Goal: Task Accomplishment & Management: Complete application form

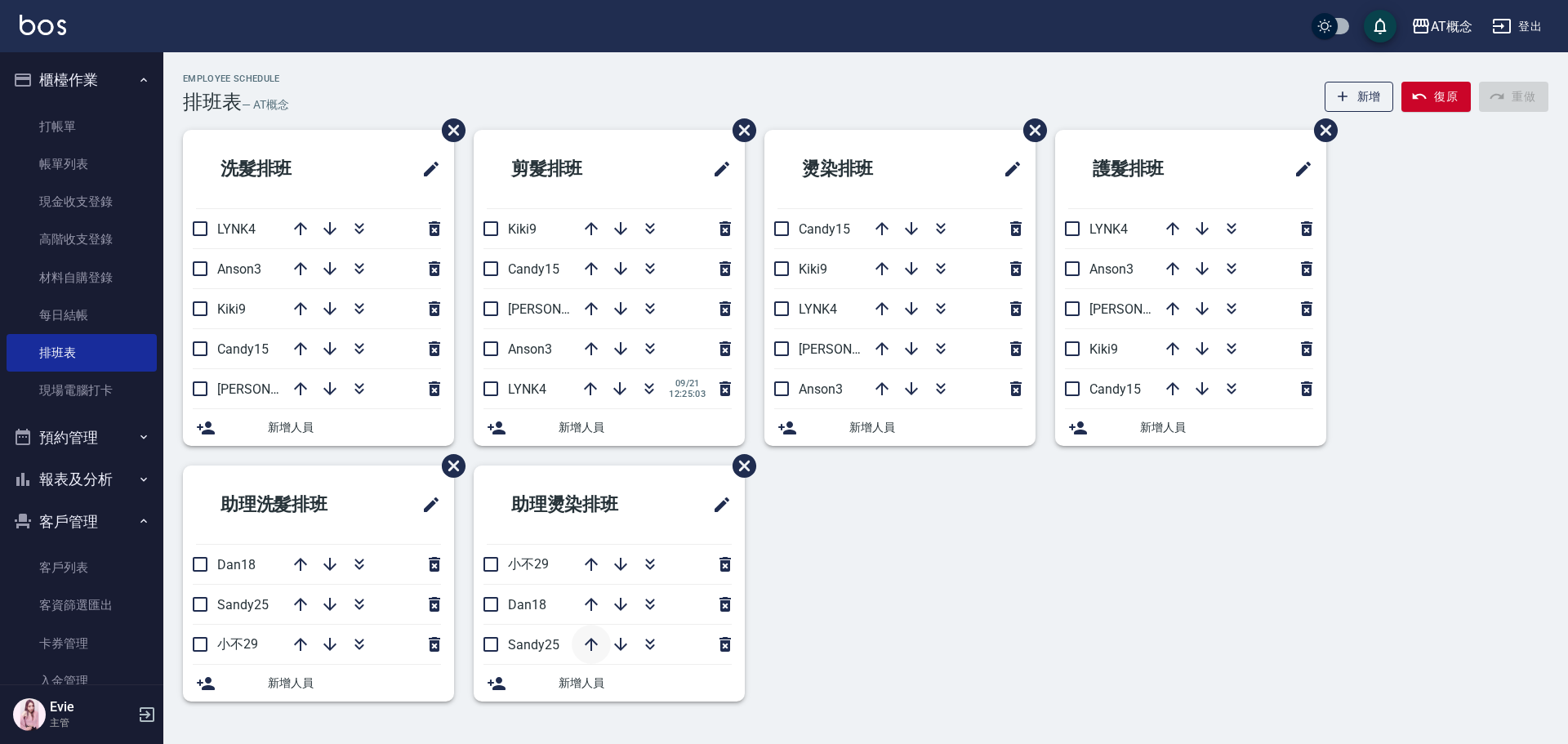
scroll to position [210, 0]
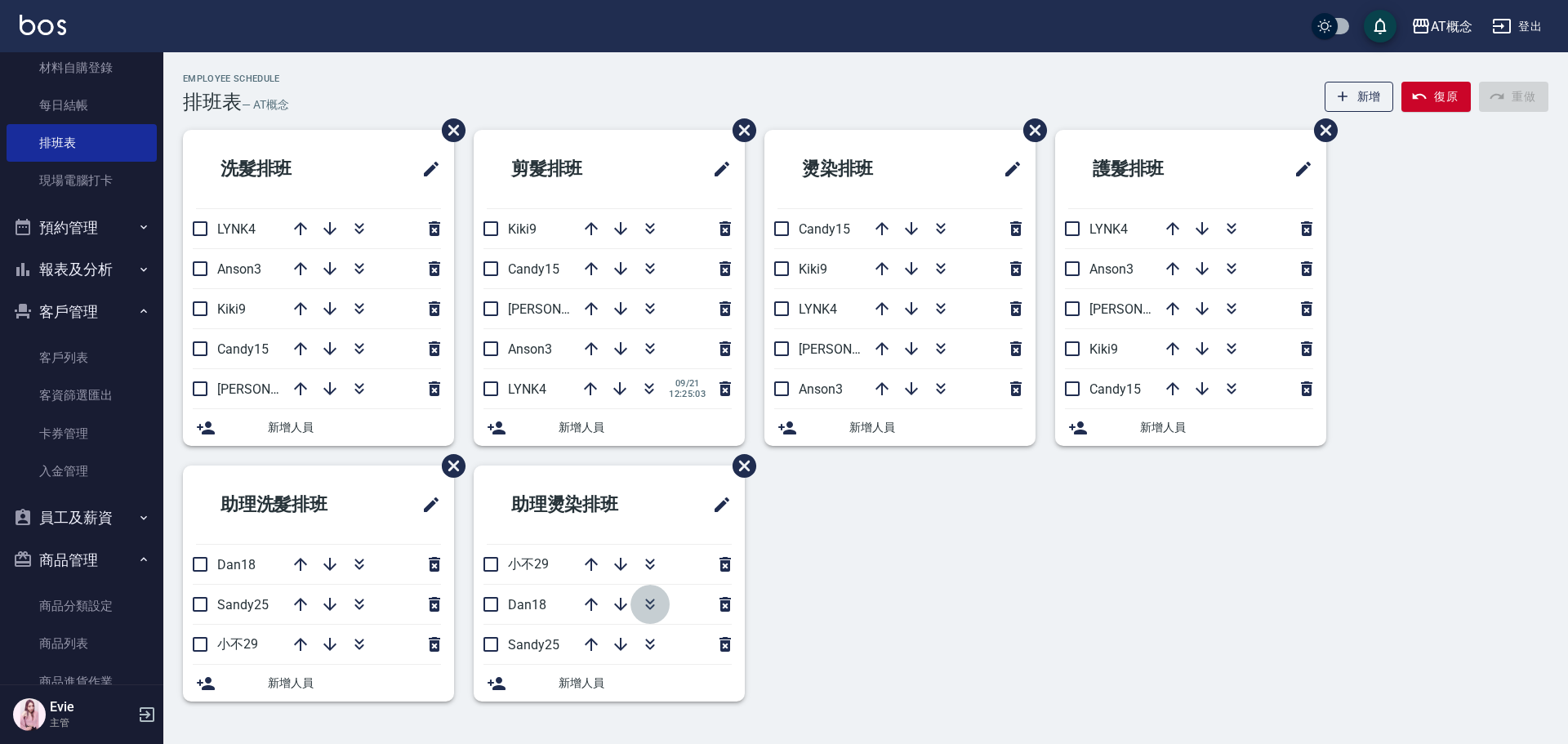
click at [648, 599] on icon "button" at bounding box center [651, 605] width 20 height 20
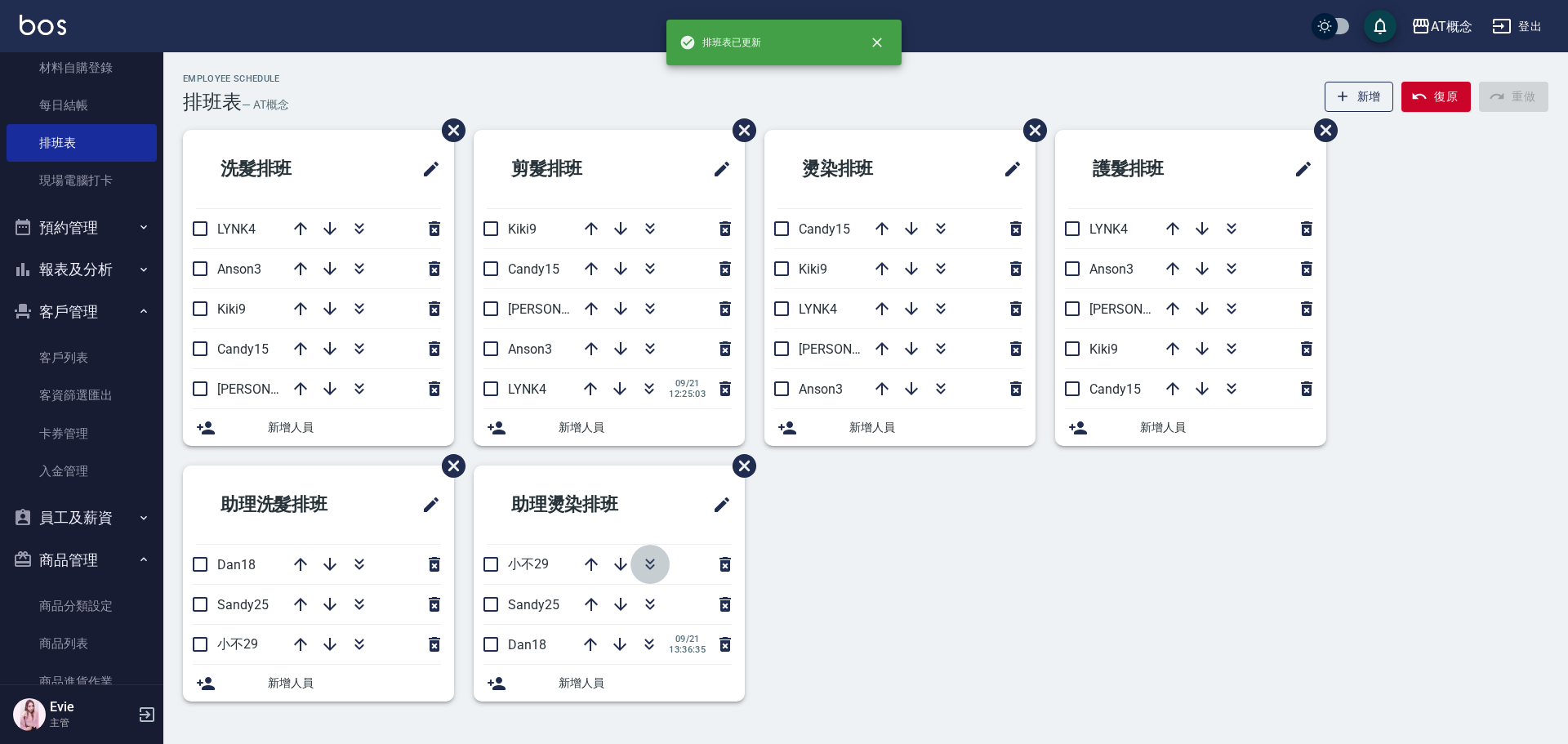
click at [649, 562] on icon "button" at bounding box center [650, 561] width 9 height 6
click at [359, 646] on icon "button" at bounding box center [359, 645] width 20 height 20
click at [360, 560] on icon "button" at bounding box center [359, 564] width 20 height 20
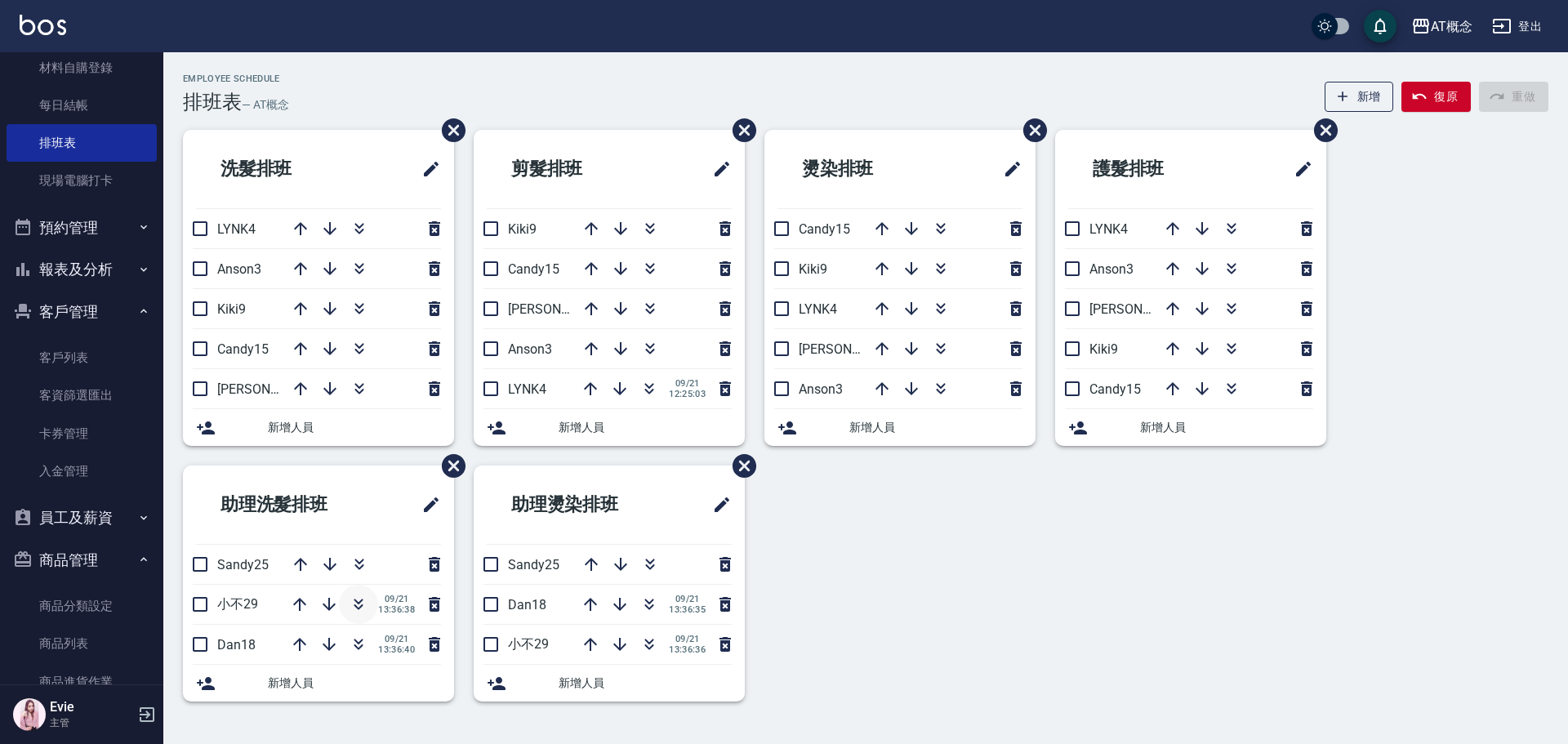
click at [349, 600] on icon "button" at bounding box center [359, 605] width 20 height 20
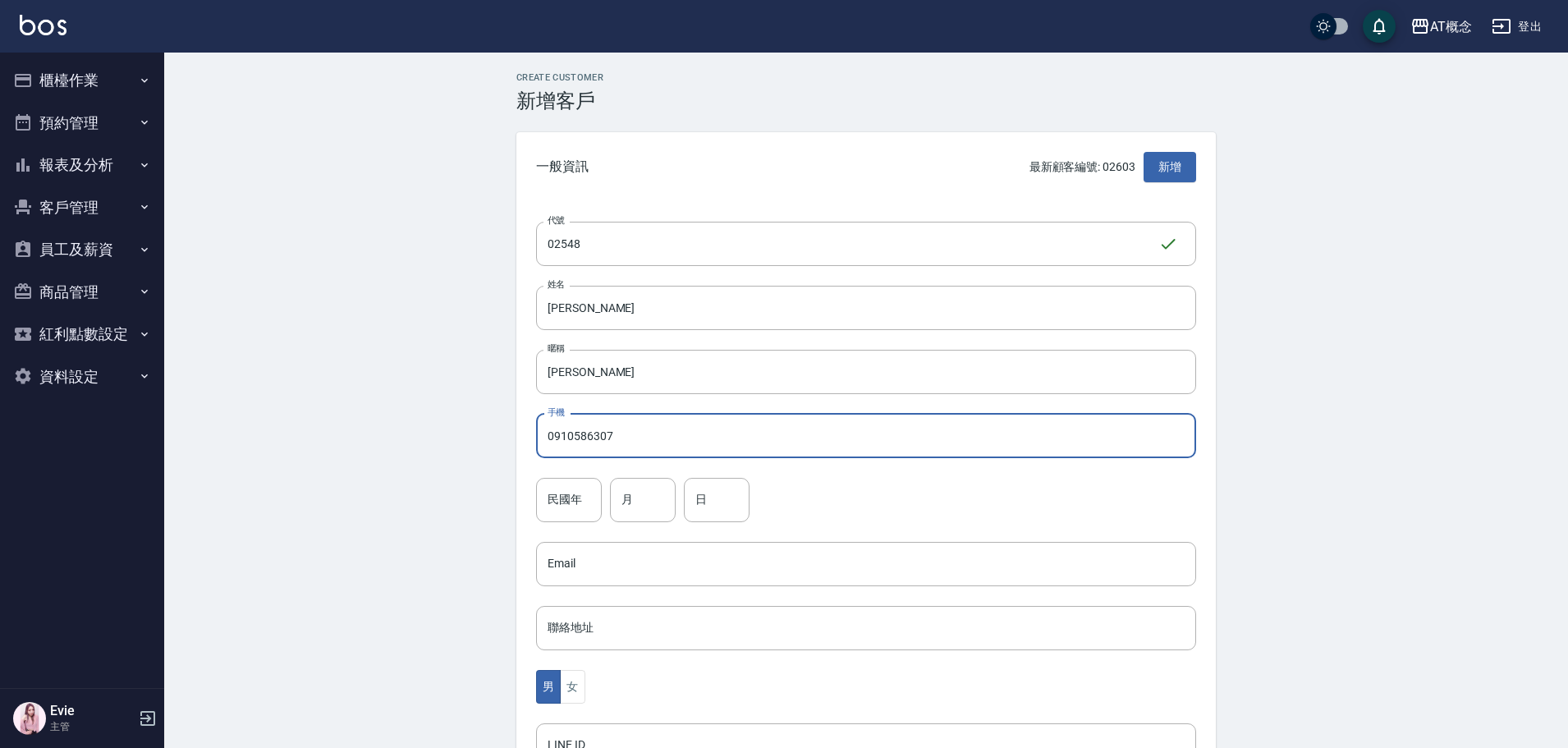
type input "0910586307"
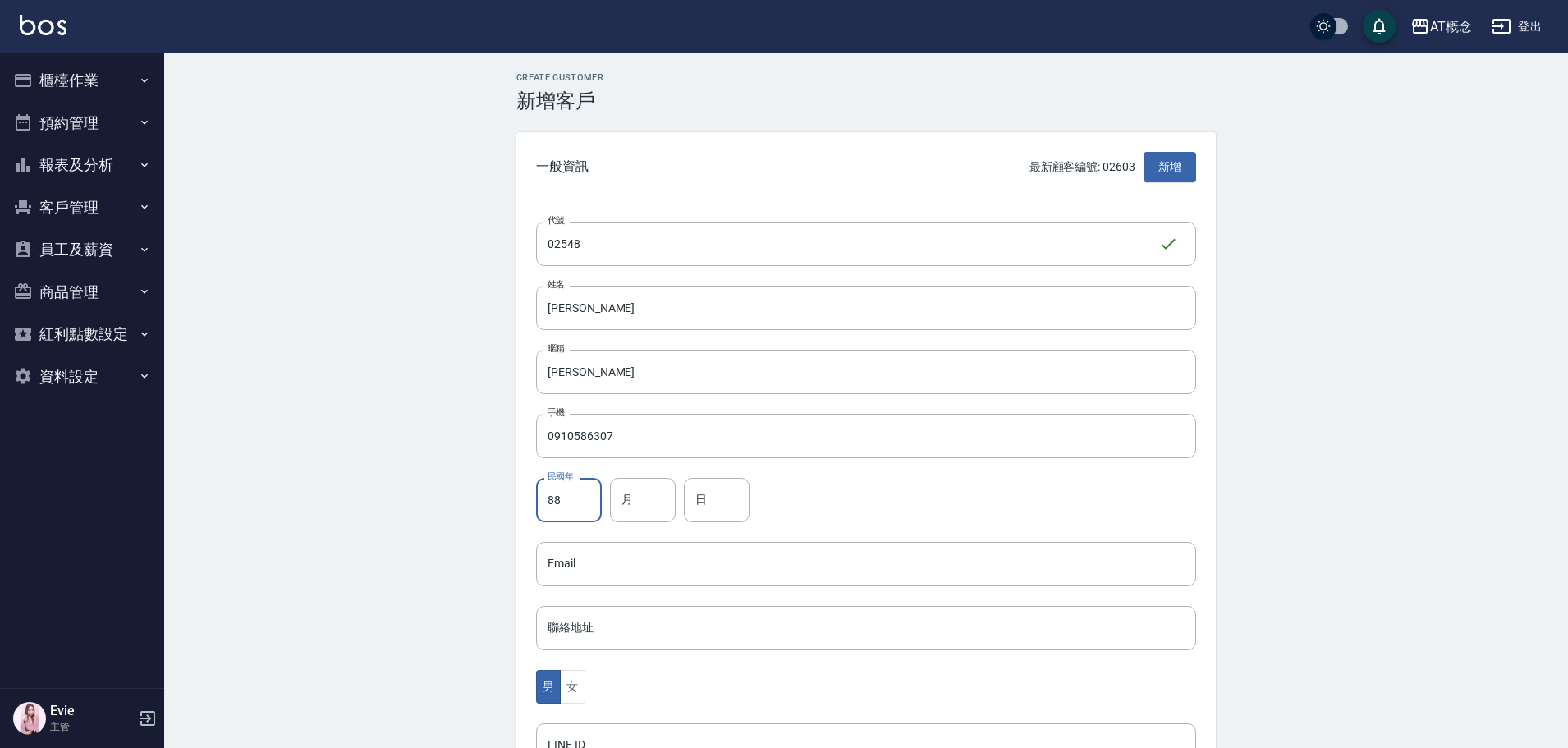
type input "88"
type input "9"
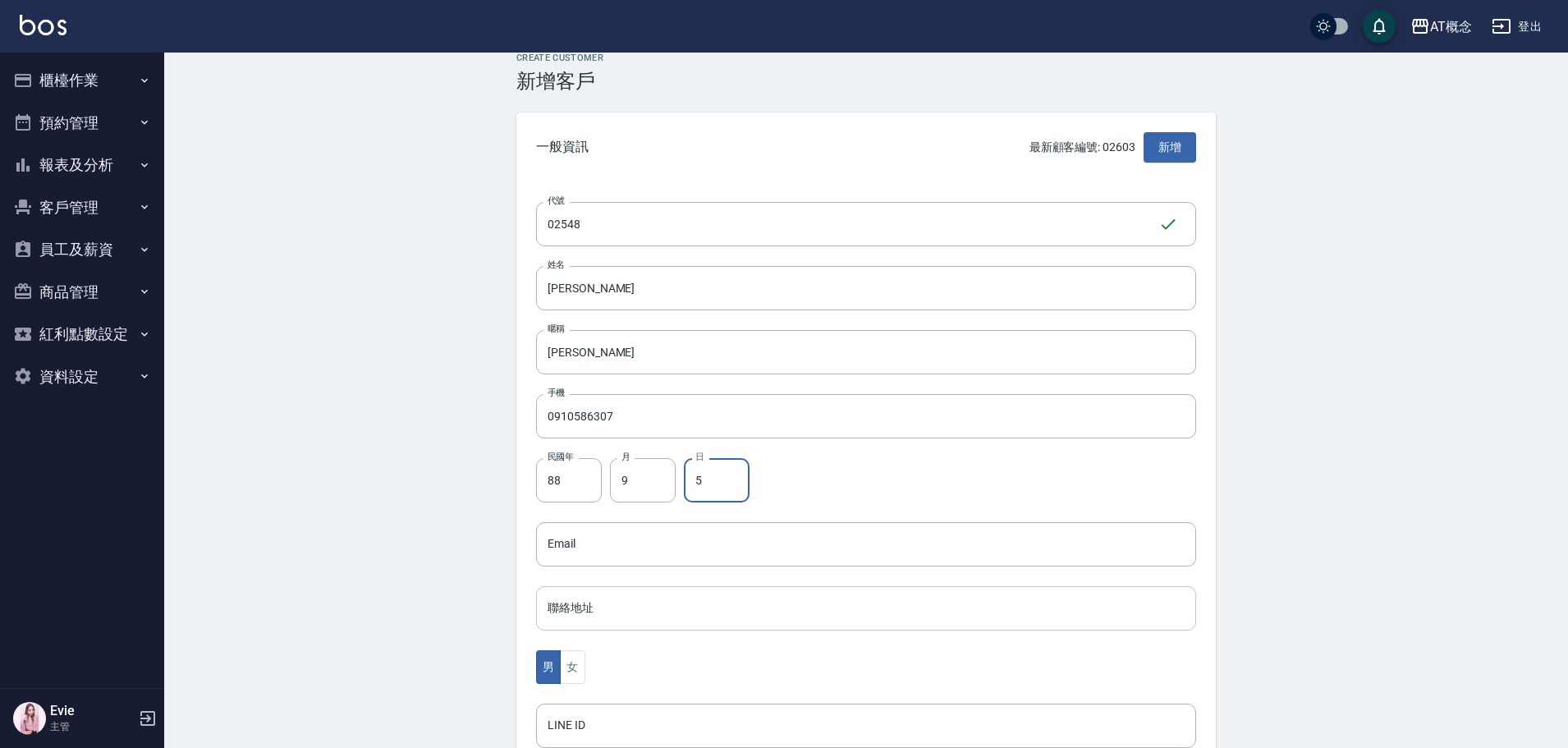
scroll to position [165, 0]
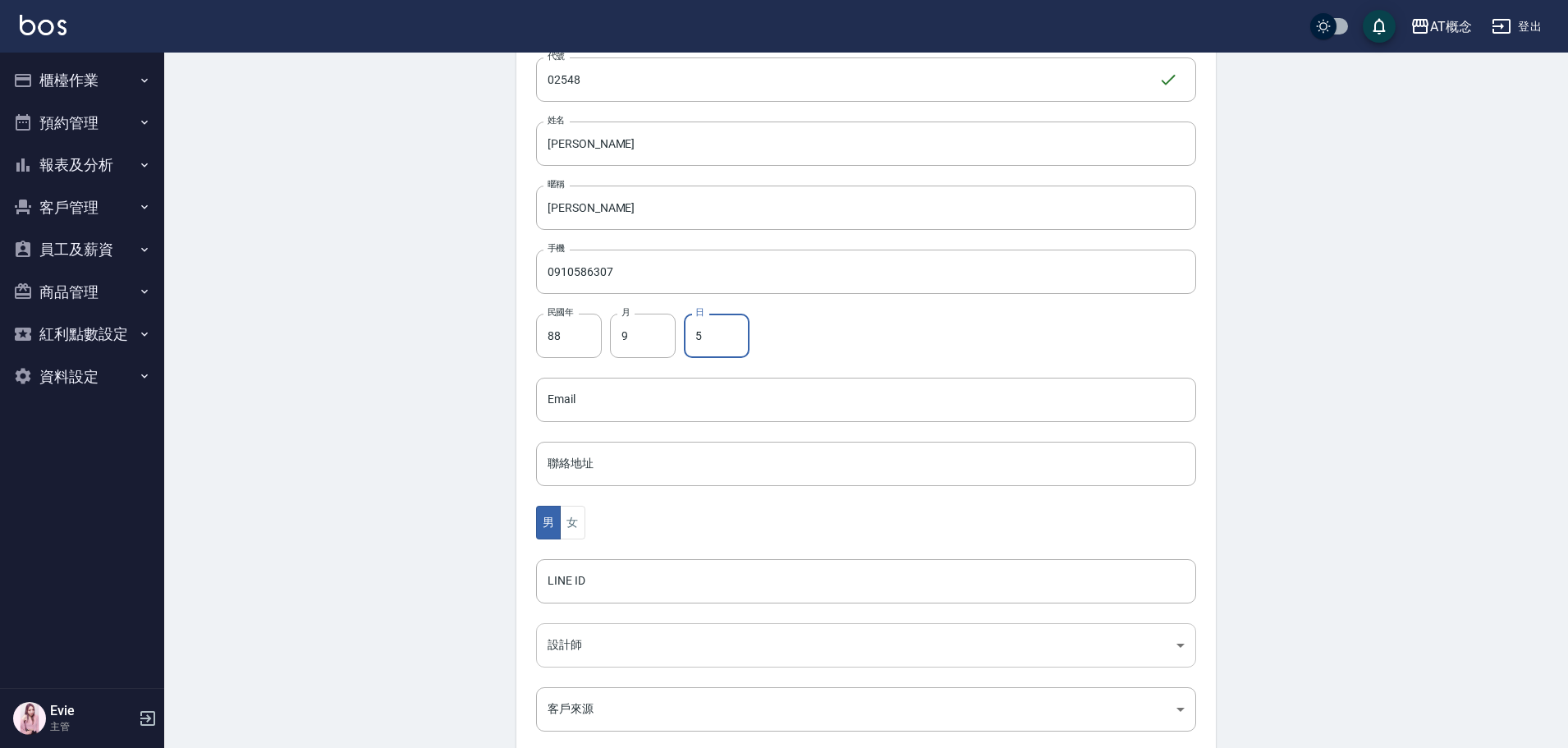
type input "5"
click at [585, 650] on body "AT概念 登出 櫃檯作業 打帳單 帳單列表 現金收支登錄 高階收支登錄 材料自購登錄 每日結帳 排班表 現場電腦打卡 預約管理 預約管理 單日預約紀錄 單週預…" at bounding box center [787, 370] width 1576 height 1069
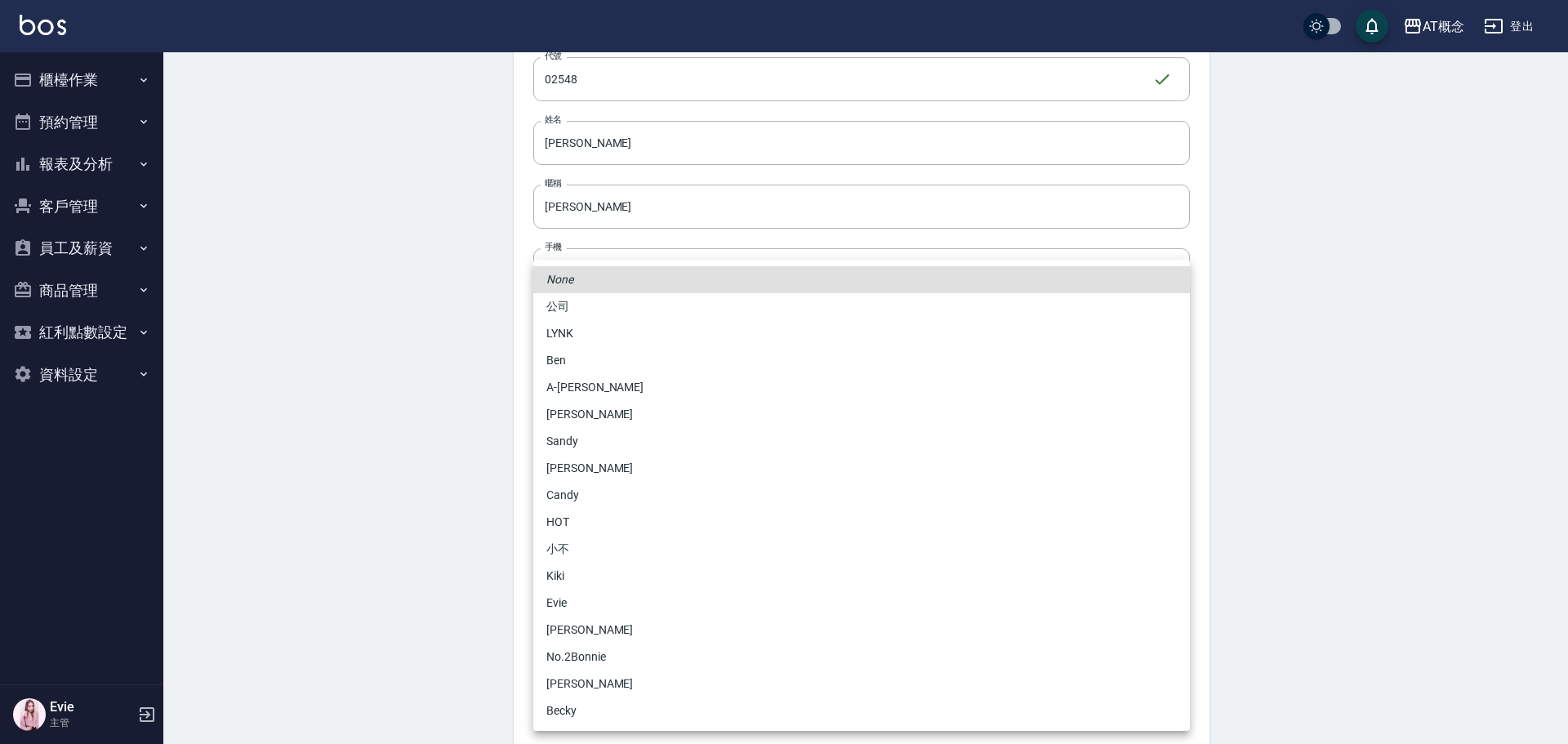
drag, startPoint x: 554, startPoint y: 335, endPoint x: 563, endPoint y: 358, distance: 24.7
click at [555, 335] on li "LYNK" at bounding box center [862, 333] width 657 height 27
type input "7b760190-a54a-4ce3-a4b8-9dfdebd6f24a"
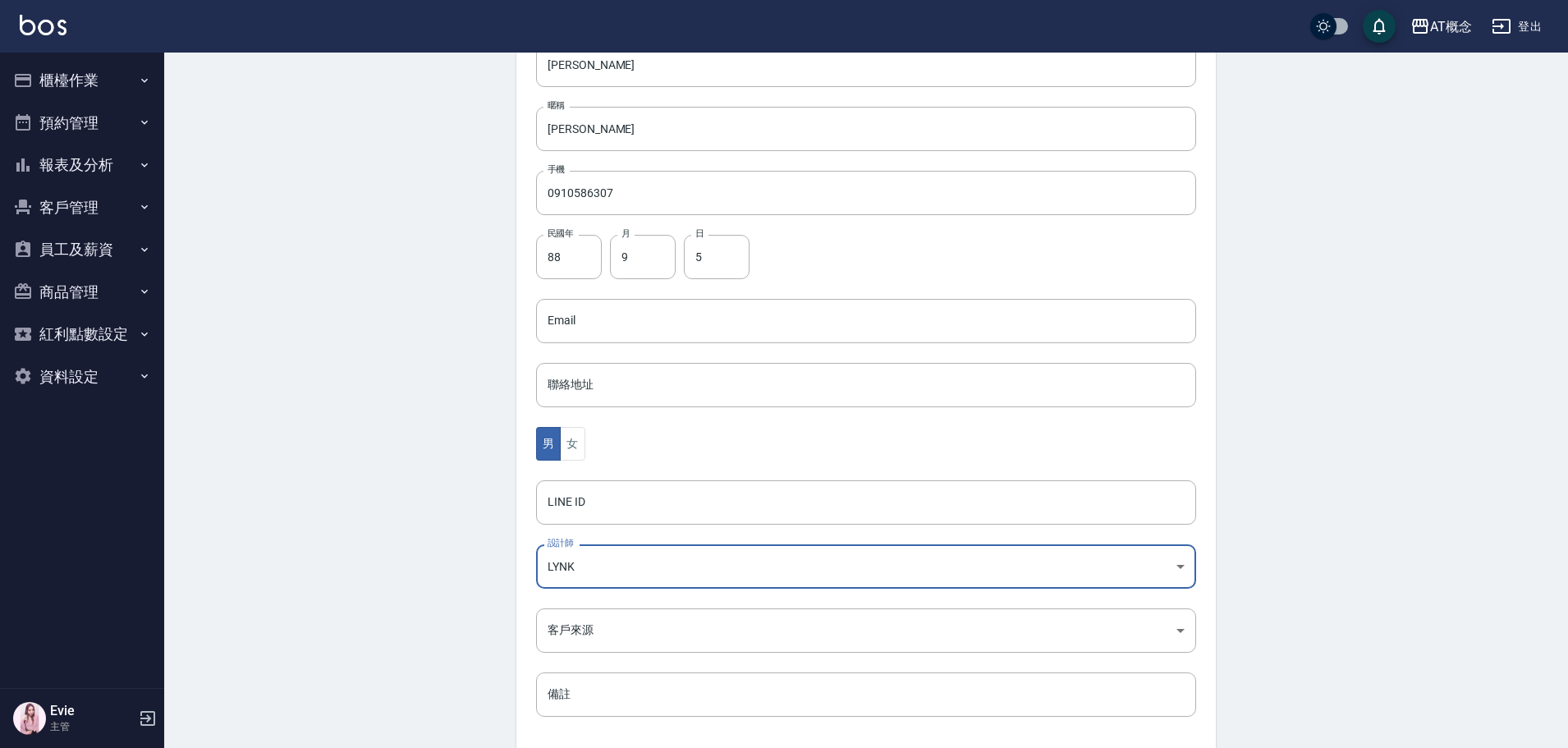
scroll to position [321, 0]
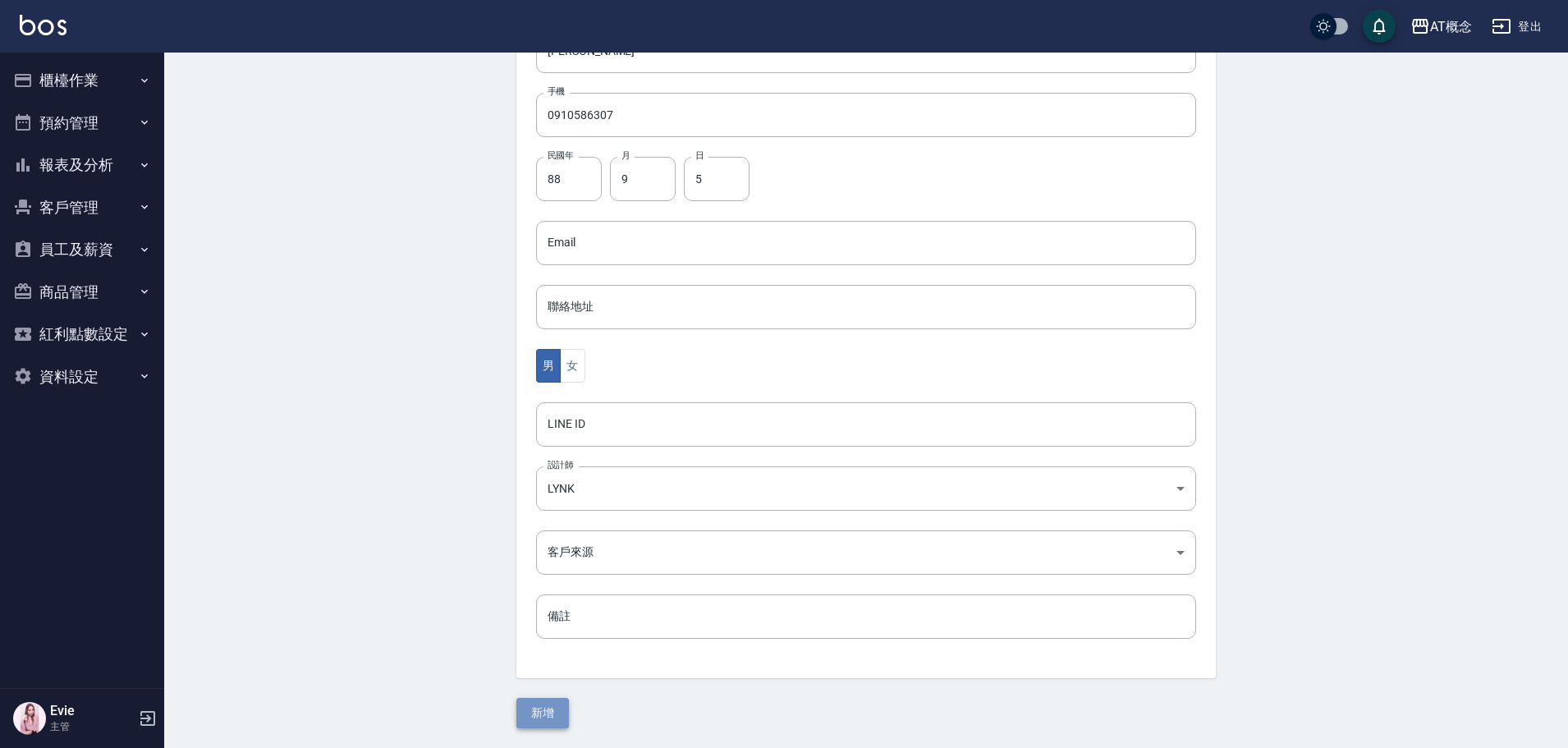
click at [545, 710] on button "新增" at bounding box center [542, 713] width 53 height 30
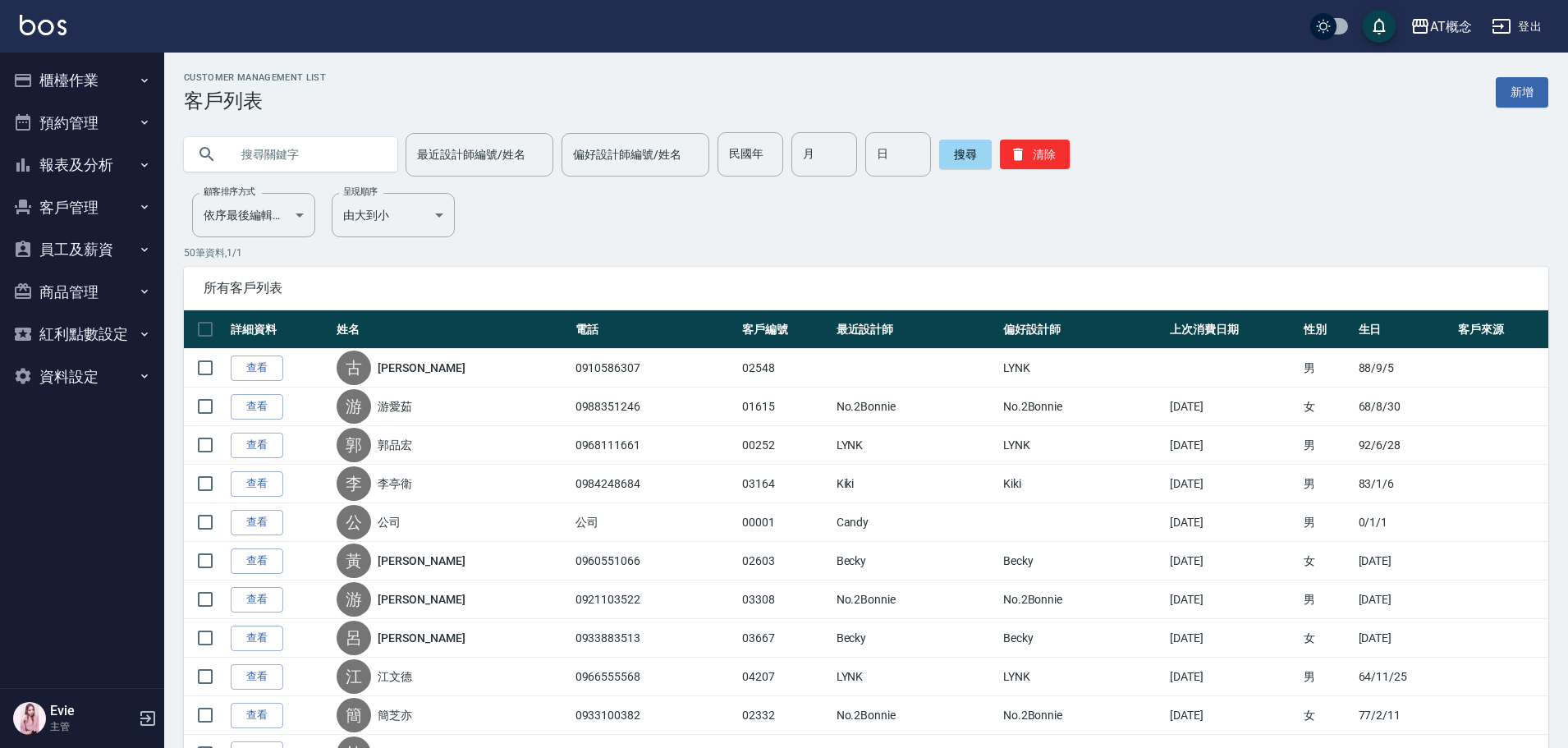
click at [292, 153] on input "text" at bounding box center [307, 155] width 155 height 44
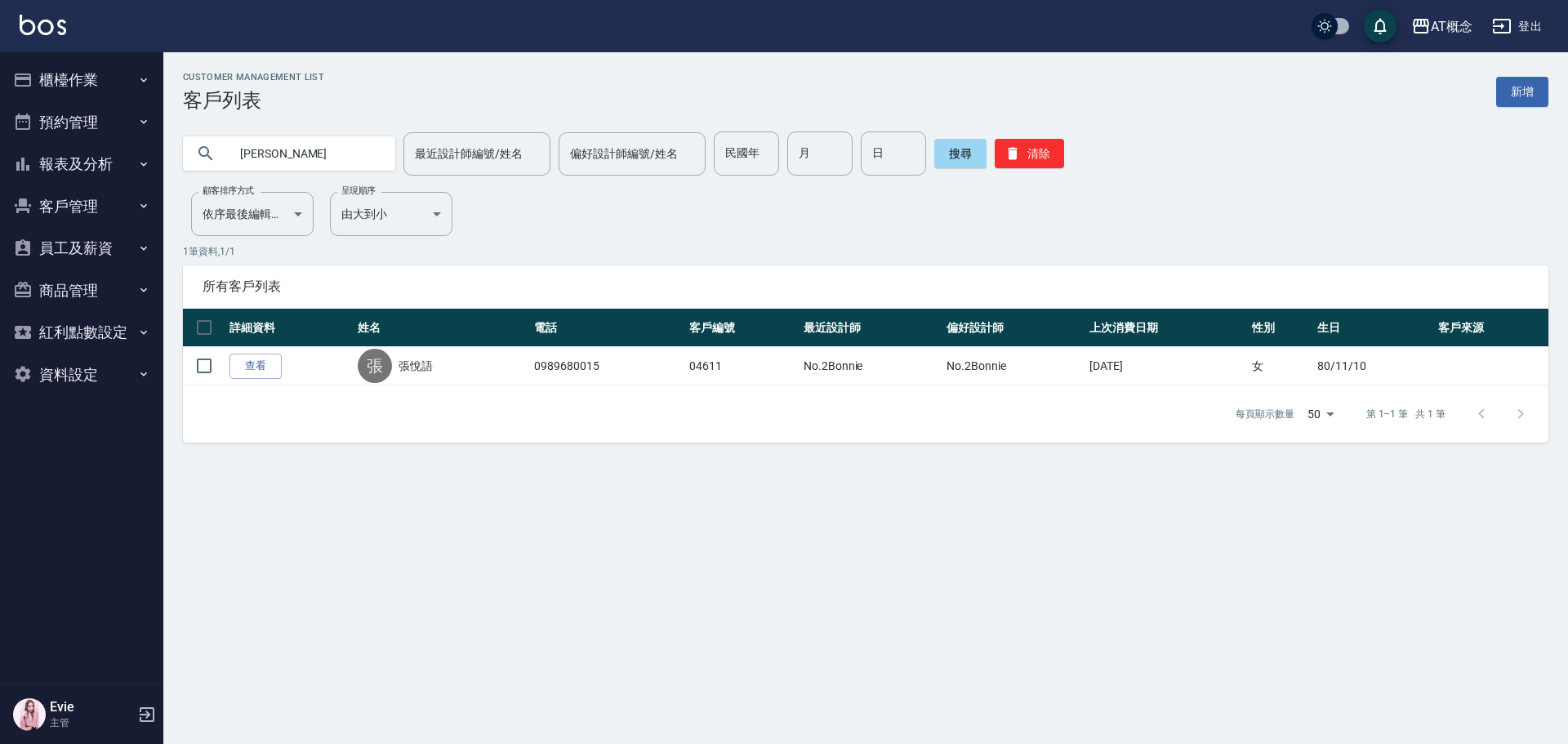
type input "張"
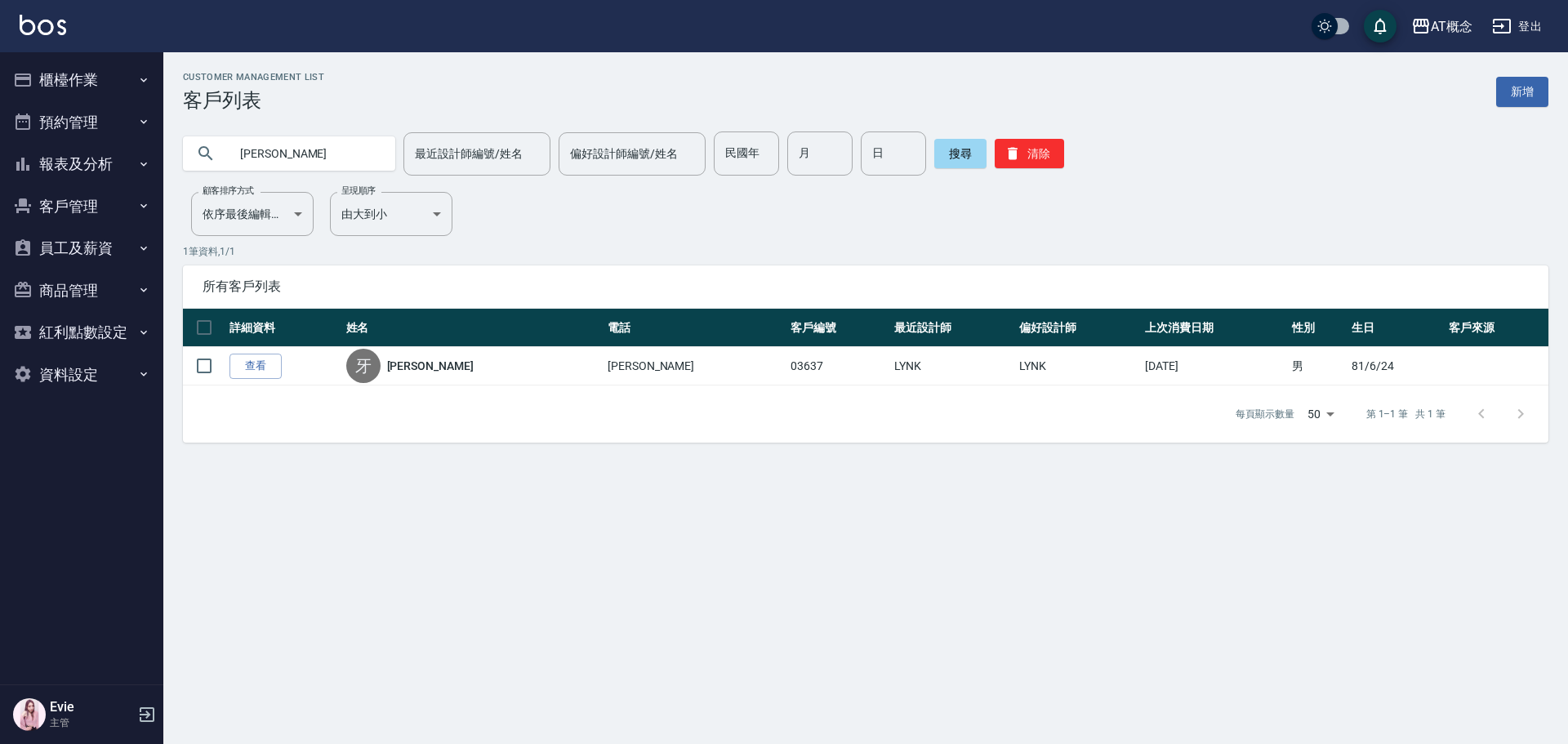
type input "牙"
type input "朱"
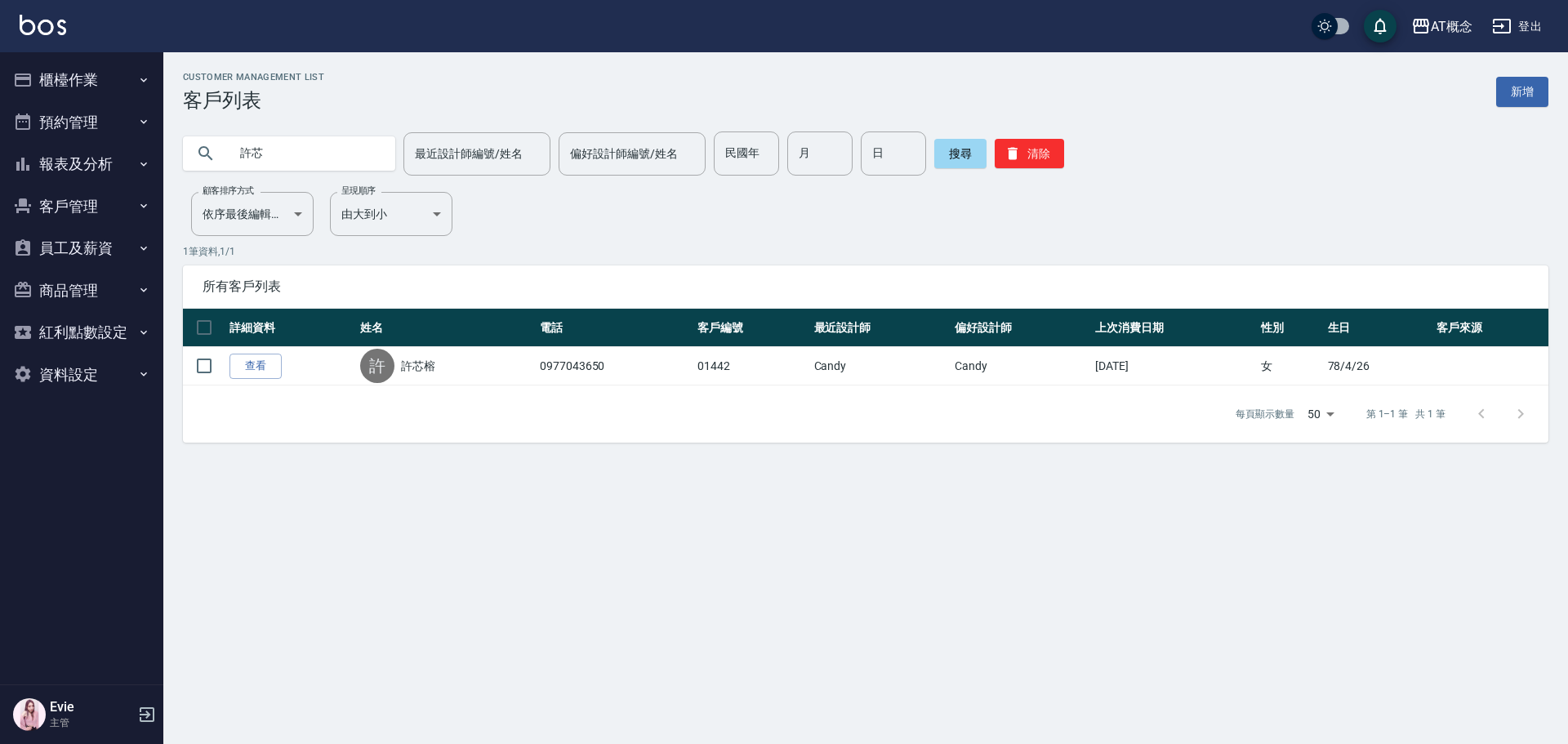
type input "許"
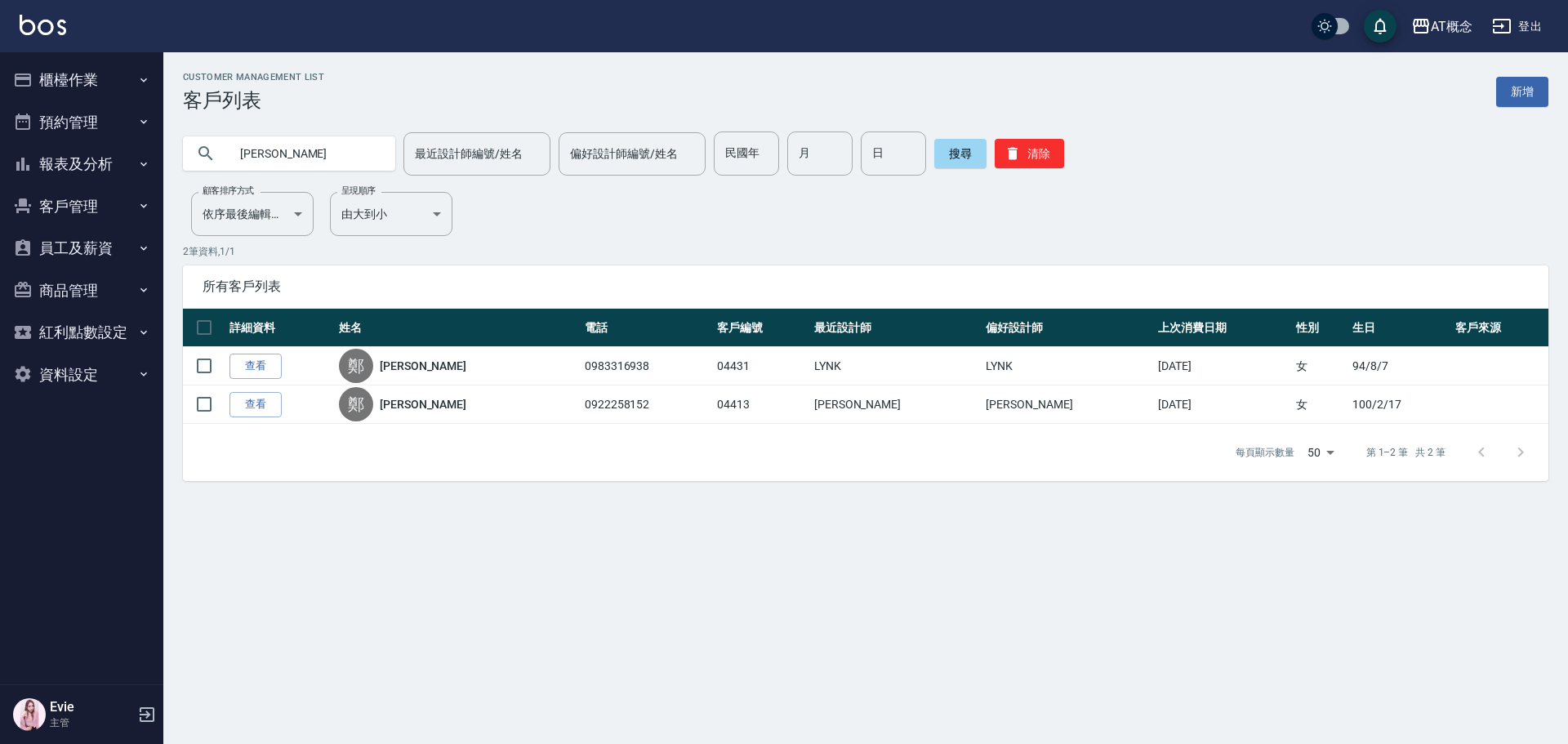
type input "鄭"
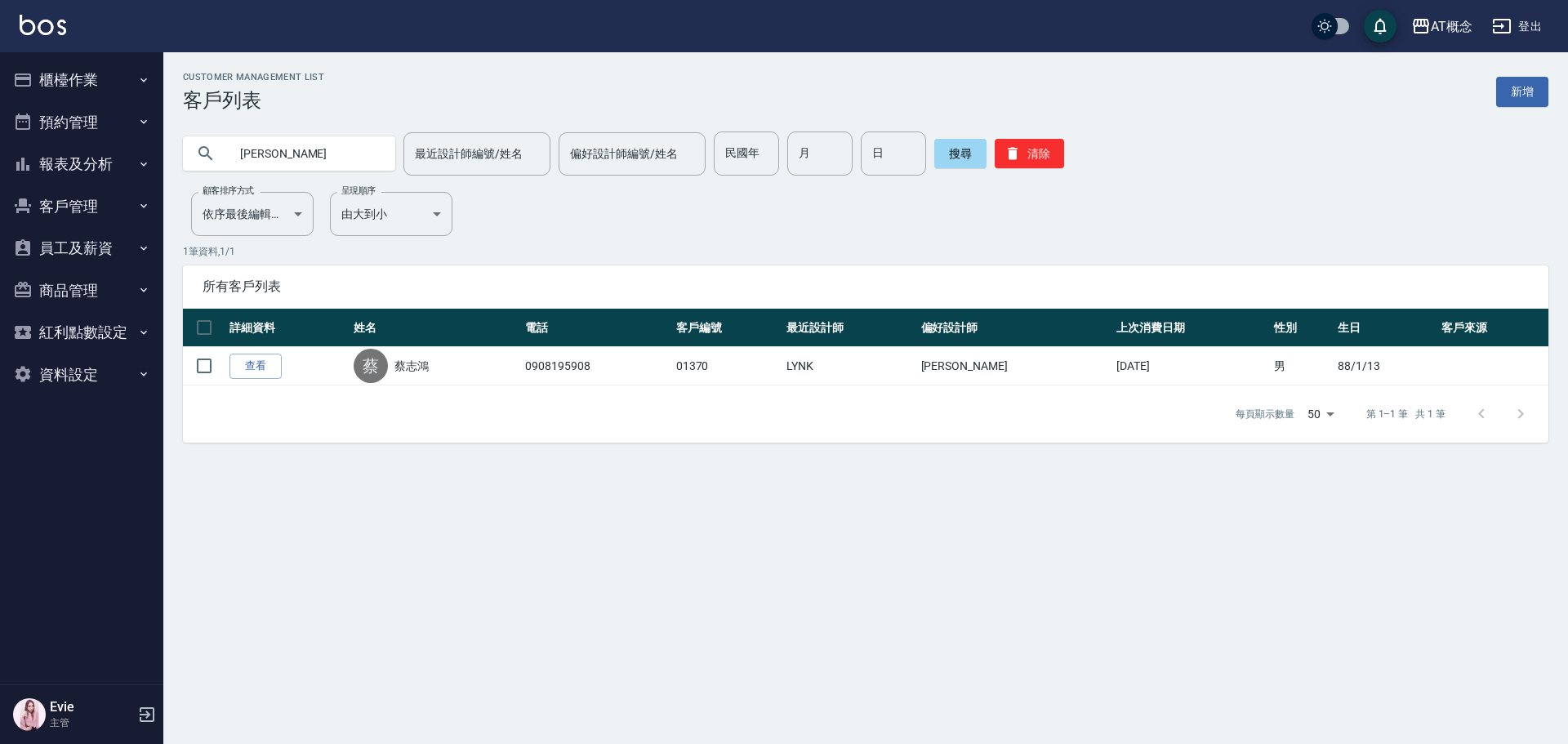
type input "蔡"
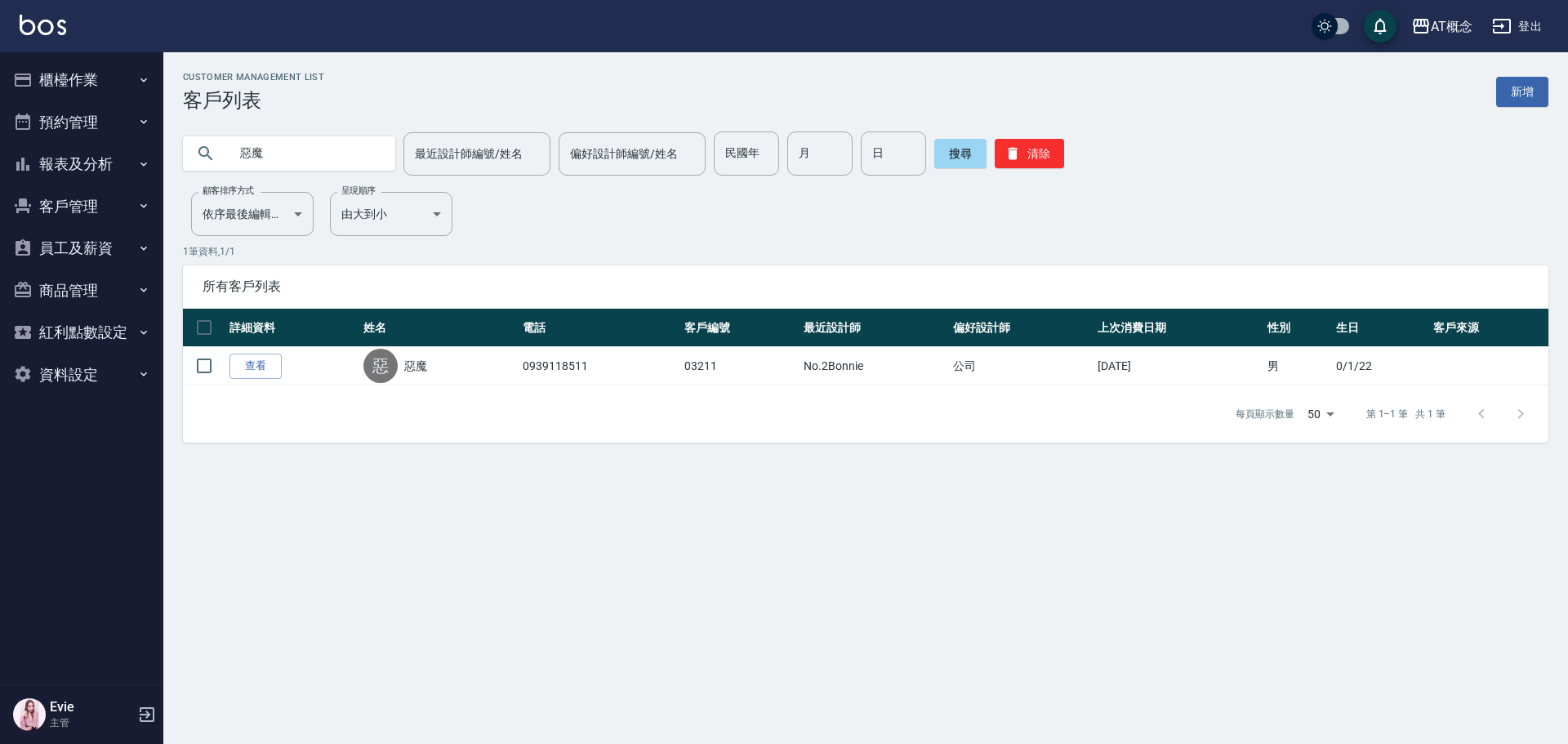
type input "惡"
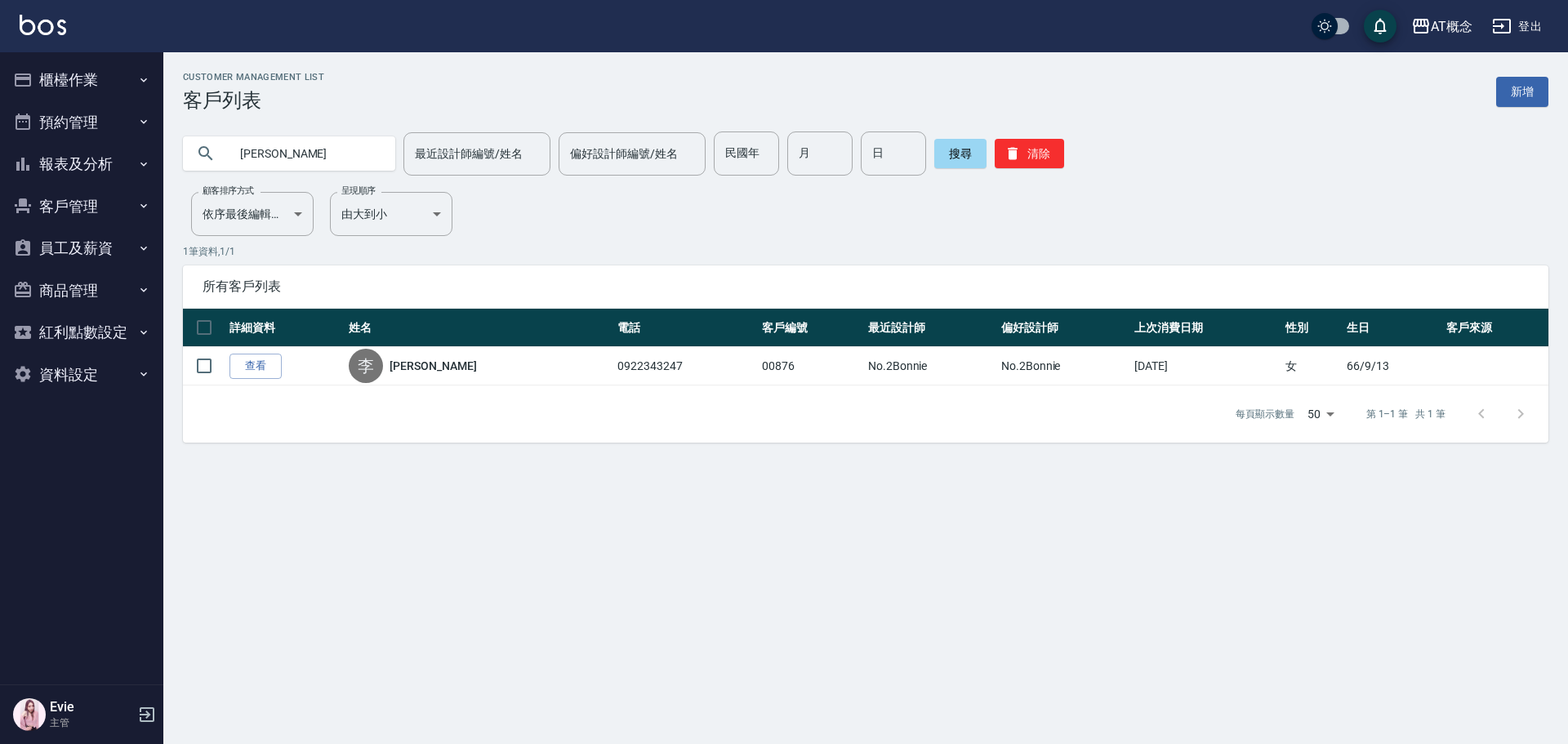
type input "李"
type input "趙怡"
